Goal: Navigation & Orientation: Find specific page/section

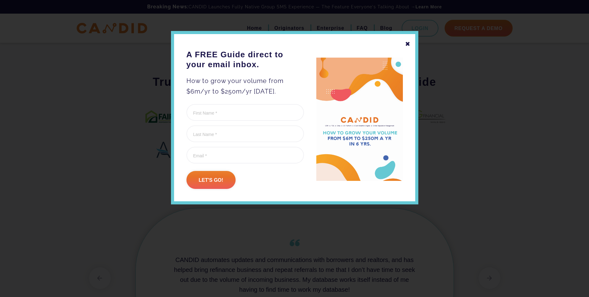
scroll to position [371, 0]
click at [406, 45] on div "✖" at bounding box center [408, 44] width 6 height 11
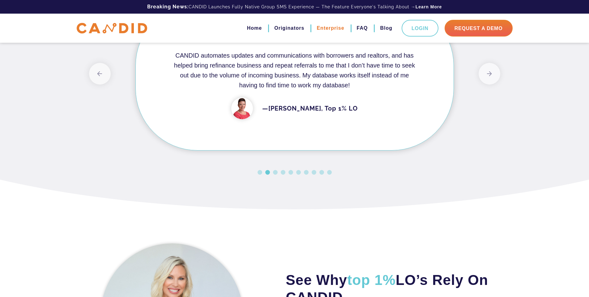
scroll to position [535, 0]
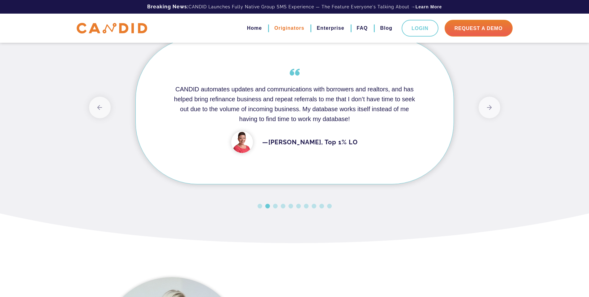
click at [287, 29] on link "Originators" at bounding box center [289, 28] width 30 height 11
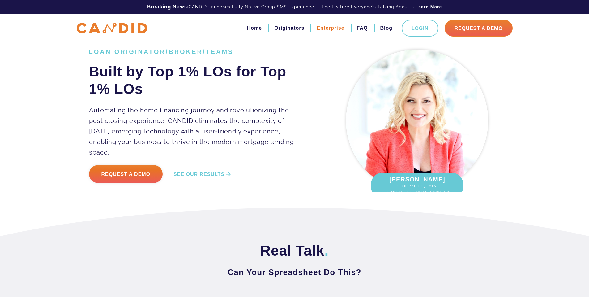
click at [326, 26] on link "Enterprise" at bounding box center [331, 28] width 28 height 11
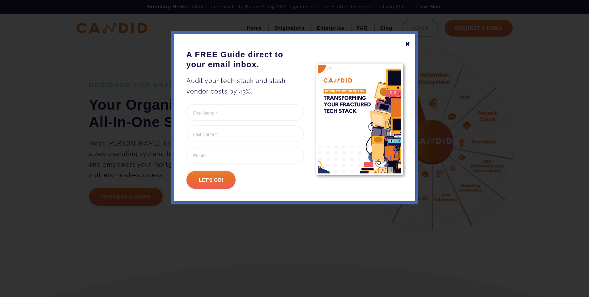
click at [405, 43] on div "✖" at bounding box center [408, 44] width 6 height 11
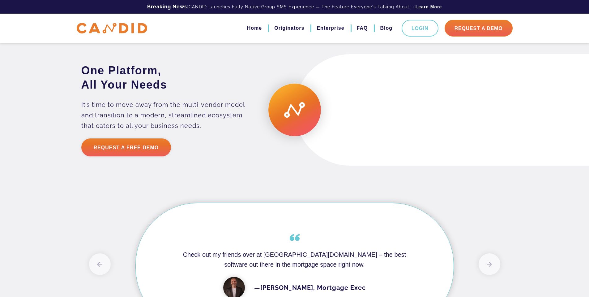
scroll to position [1175, 0]
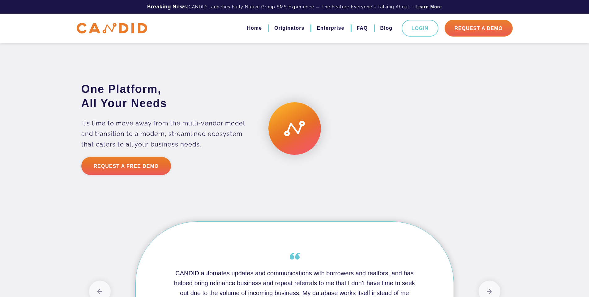
click at [299, 146] on div at bounding box center [406, 128] width 223 height 111
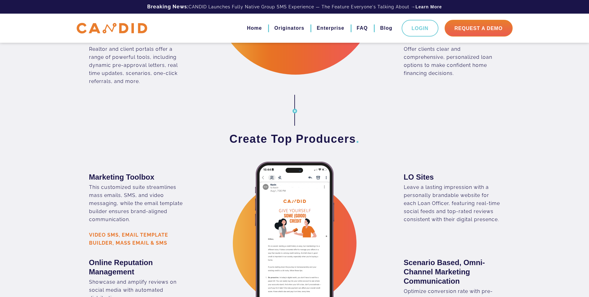
scroll to position [683, 0]
